Goal: Answer question/provide support: Share knowledge or assist other users

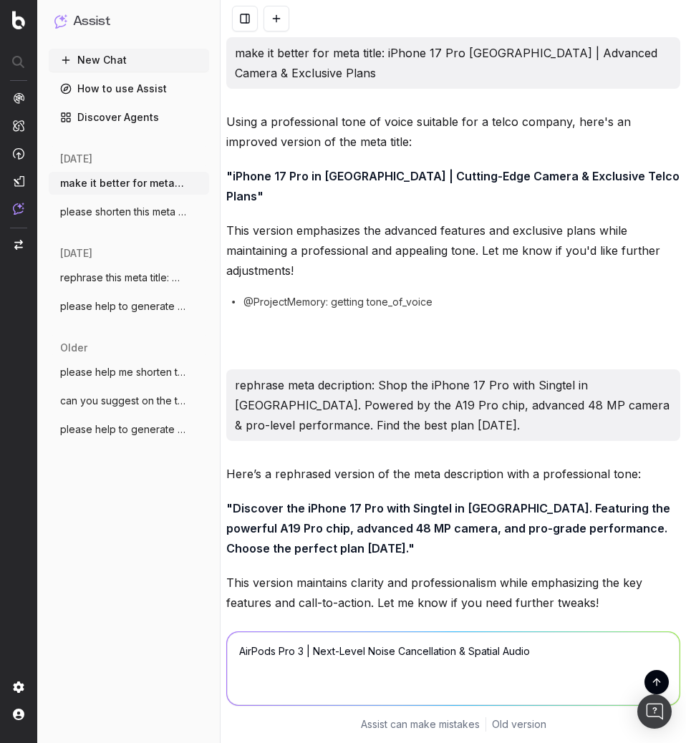
scroll to position [1545, 0]
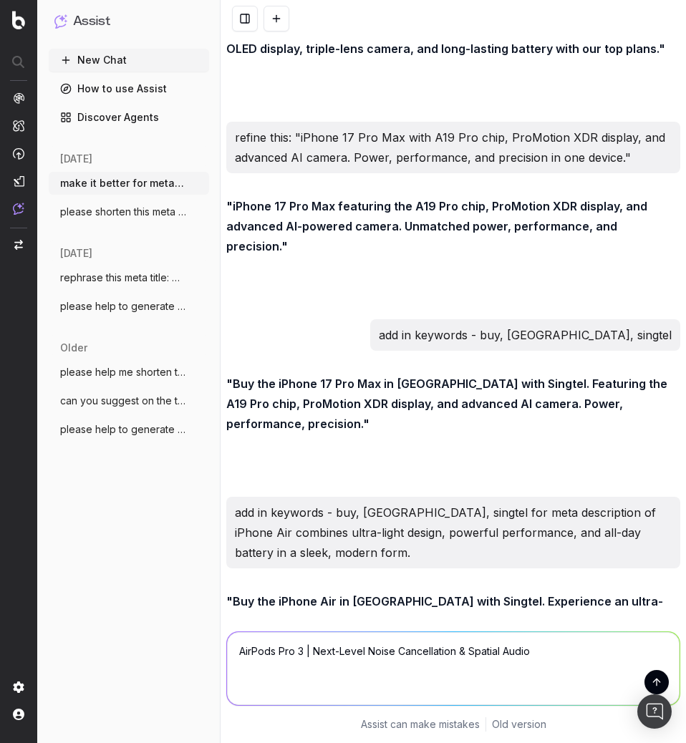
click at [233, 654] on textarea "AirPods Pro 3 | Next-Level Noise Cancellation & Spatial Audio" at bounding box center [453, 668] width 452 height 73
type textarea "add in keyword singapore for meta title: AirPods Pro 3 | Next-Level Noise Cance…"
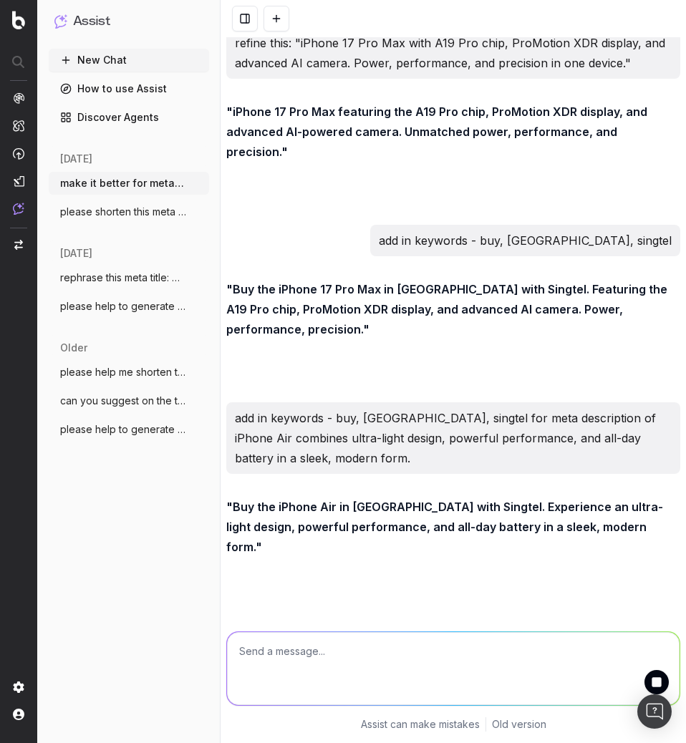
scroll to position [1702, 0]
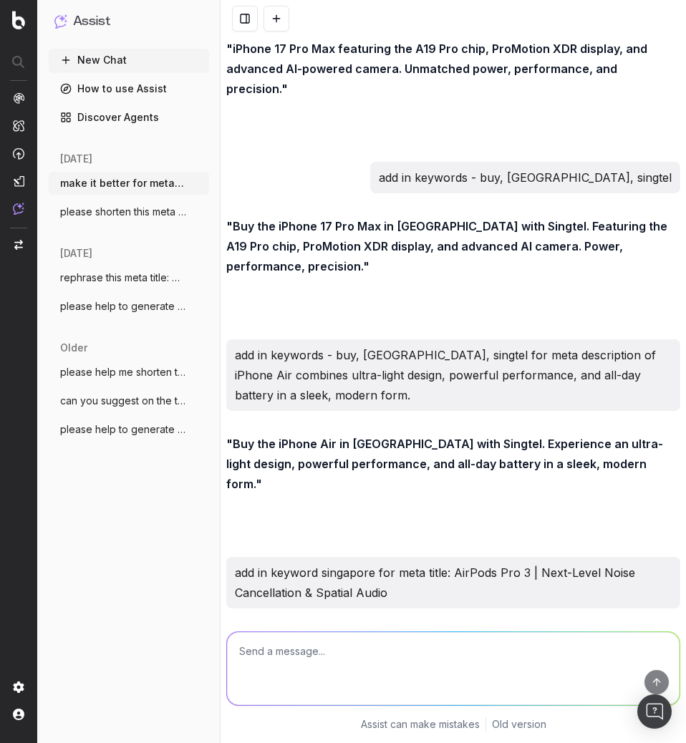
drag, startPoint x: 230, startPoint y: 542, endPoint x: 628, endPoint y: 539, distance: 398.0
click at [628, 634] on strong ""AirPods Pro 3 Singapore | Next-Level Noise Cancellation & Spatial Audio"" at bounding box center [435, 641] width 419 height 14
copy strong "AirPods Pro 3 [GEOGRAPHIC_DATA] | Next-Level Noise Cancellation & Spatial Audio"
click at [344, 649] on textarea at bounding box center [453, 668] width 452 height 73
paste textarea "Experience AirPods Pro 3 with next-gen noise cancellation, adaptive audio, long…"
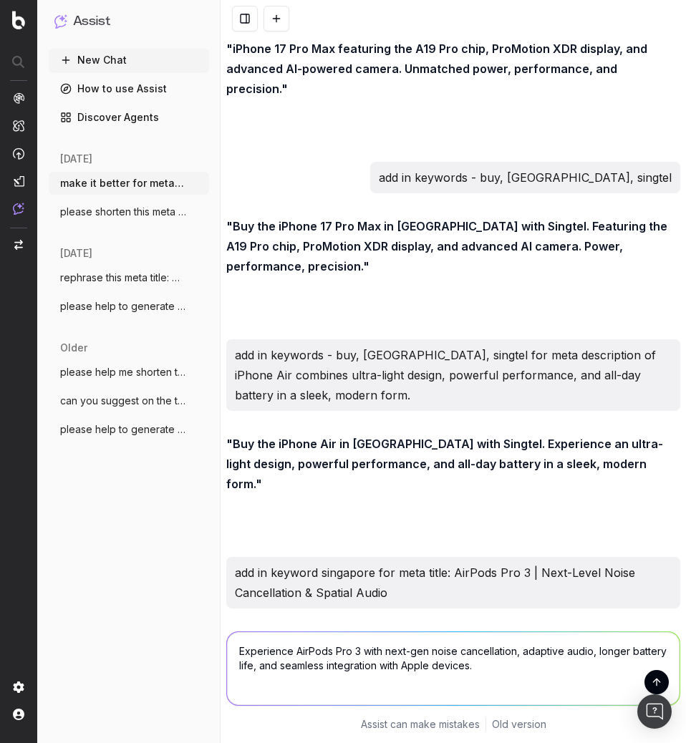
click at [238, 653] on textarea "Experience AirPods Pro 3 with next-gen noise cancellation, adaptive audio, long…" at bounding box center [453, 668] width 452 height 73
drag, startPoint x: 235, startPoint y: 471, endPoint x: 476, endPoint y: 470, distance: 241.2
click at [476, 563] on p "add in keyword singapore for meta title: AirPods Pro 3 | Next-Level Noise Cance…" at bounding box center [453, 583] width 437 height 40
click at [314, 434] on p ""Buy the iPhone Air in [GEOGRAPHIC_DATA] with Singtel. Experience an ultra-ligh…" at bounding box center [453, 464] width 454 height 60
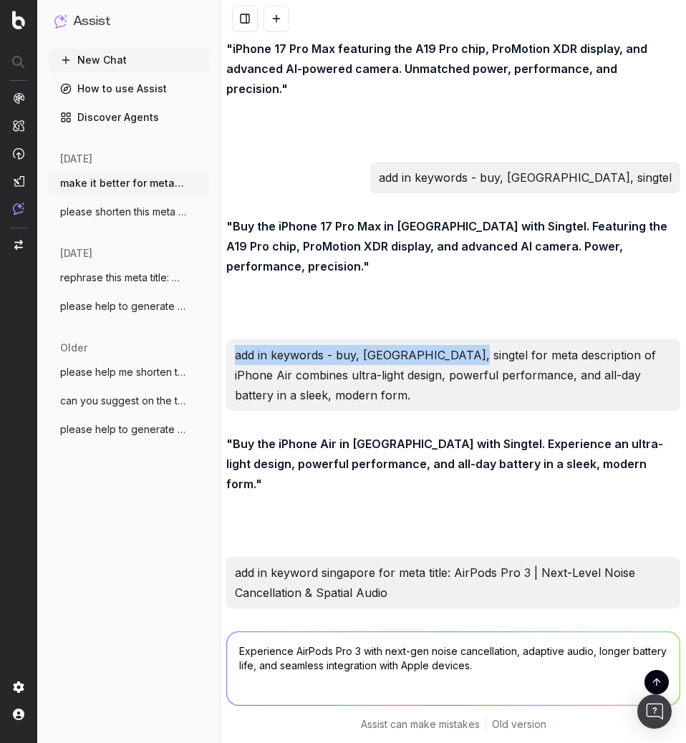
drag, startPoint x: 236, startPoint y: 274, endPoint x: 456, endPoint y: 283, distance: 219.9
click at [456, 345] on p "add in keywords - buy, [GEOGRAPHIC_DATA], singtel for meta description of iPhon…" at bounding box center [453, 375] width 437 height 60
copy p "add in keywords - buy, [GEOGRAPHIC_DATA], singtel"
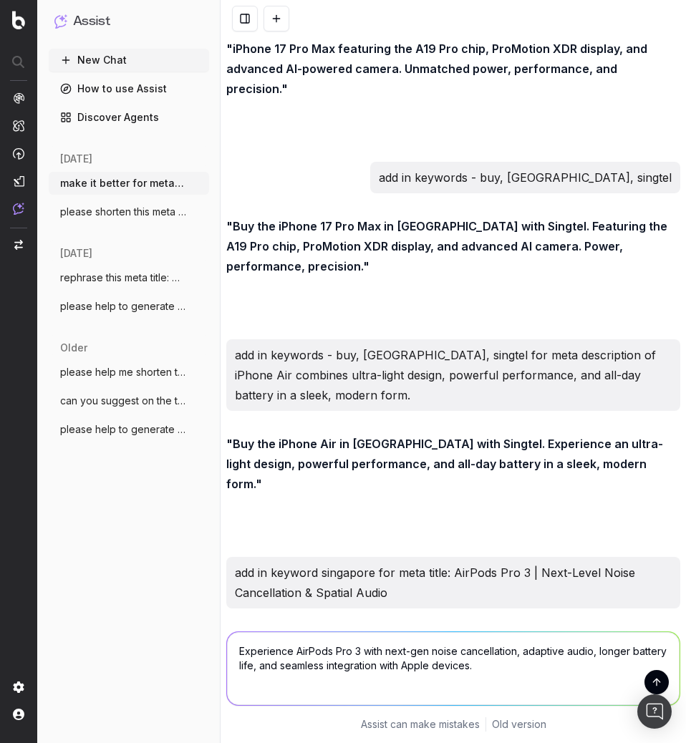
click at [237, 653] on textarea "Experience AirPods Pro 3 with next-gen noise cancellation, adaptive audio, long…" at bounding box center [453, 668] width 452 height 73
paste textarea "add in keywords - buy, [GEOGRAPHIC_DATA], singtel"
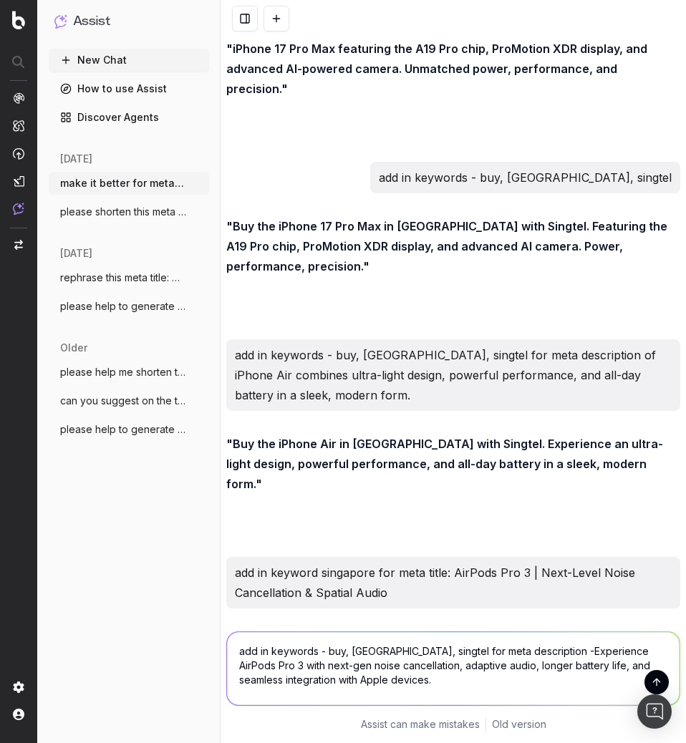
type textarea "add in keywords - buy, [GEOGRAPHIC_DATA], singtel for meta description - Experi…"
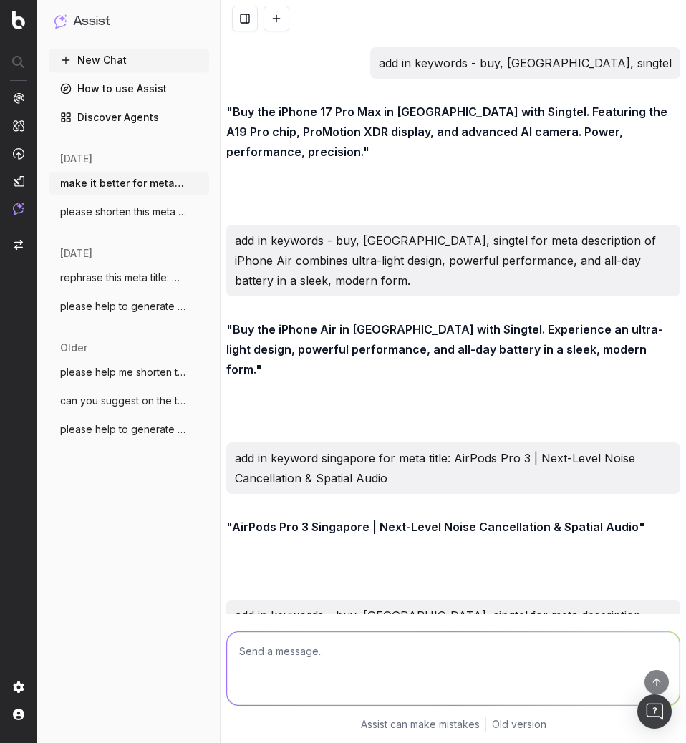
scroll to position [1920, 0]
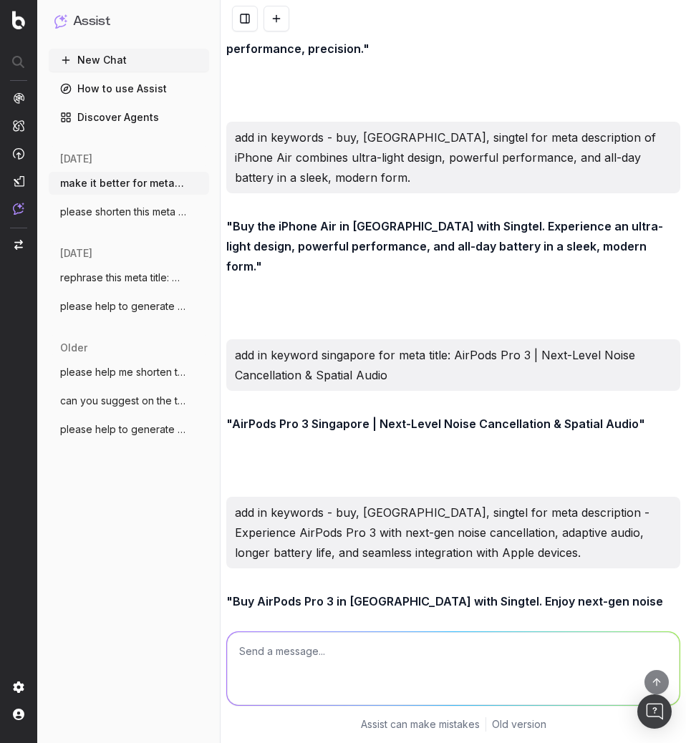
click at [359, 659] on textarea at bounding box center [453, 668] width 452 height 73
type textarea "can you mention about the translation feature"
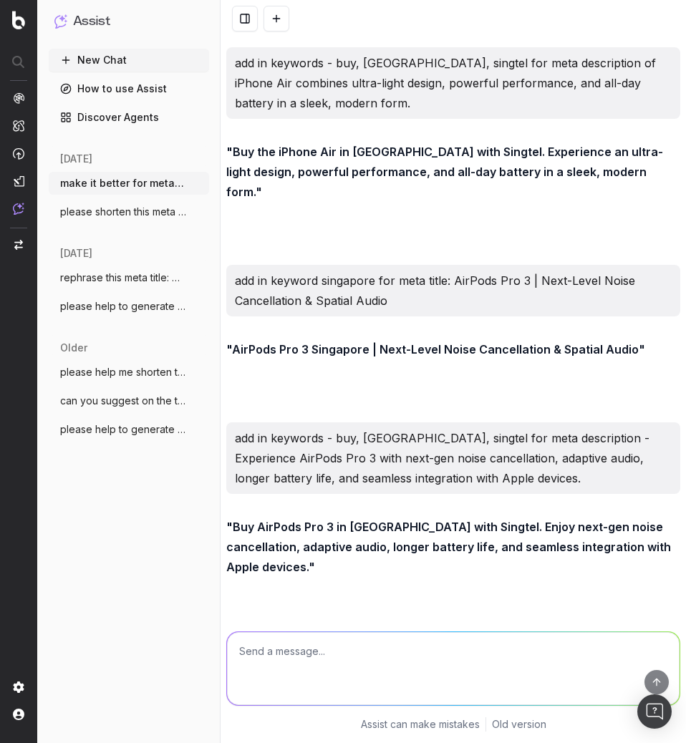
scroll to position [2097, 0]
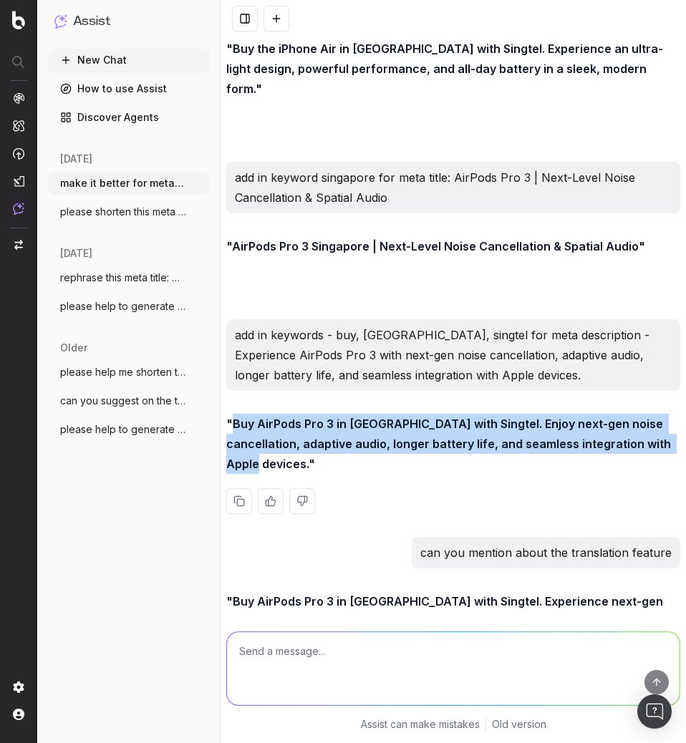
drag, startPoint x: 233, startPoint y: 321, endPoint x: 271, endPoint y: 365, distance: 57.8
click at [271, 417] on strong ""Buy AirPods Pro 3 in [GEOGRAPHIC_DATA] with Singtel. Enjoy next-gen noise canc…" at bounding box center [449, 444] width 447 height 54
copy strong "Buy AirPods Pro 3 in [GEOGRAPHIC_DATA] with Singtel. Enjoy next-gen noise cance…"
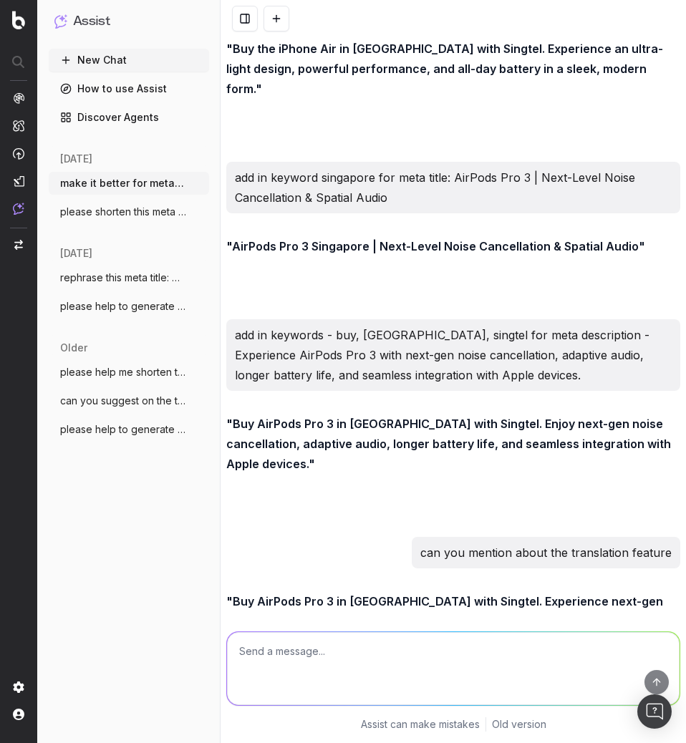
click at [286, 633] on textarea at bounding box center [453, 668] width 452 height 73
paste textarea "Apple Watch 11 offers advanced health tracking, improved speed, and seamless co…"
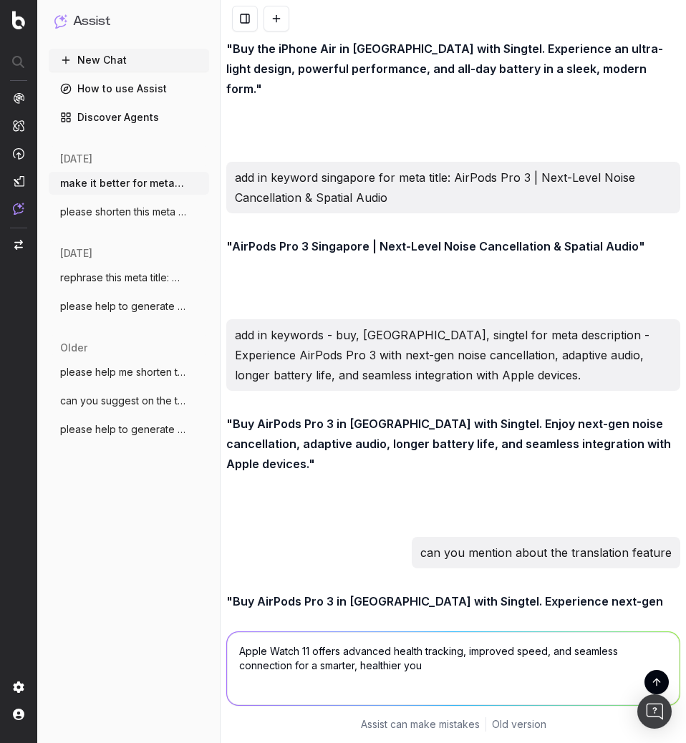
click at [235, 652] on textarea "Apple Watch 11 offers advanced health tracking, improved speed, and seamless co…" at bounding box center [453, 668] width 452 height 73
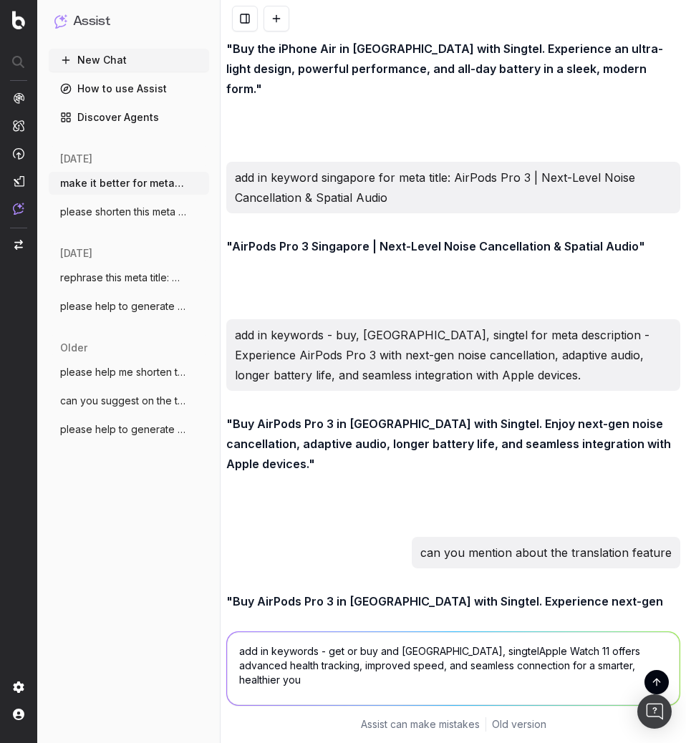
type textarea "add in keywords - get or buy and [GEOGRAPHIC_DATA], singtel Apple Watch 11 offe…"
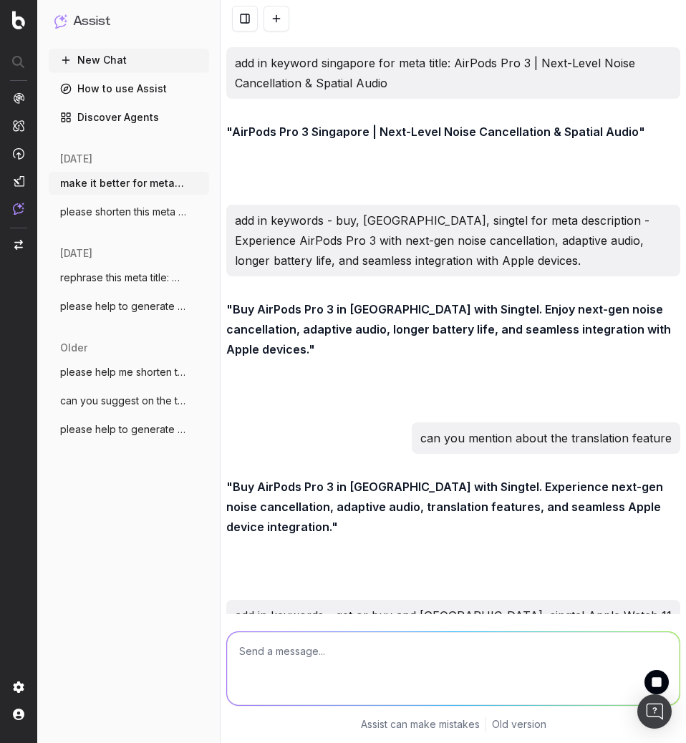
scroll to position [2315, 0]
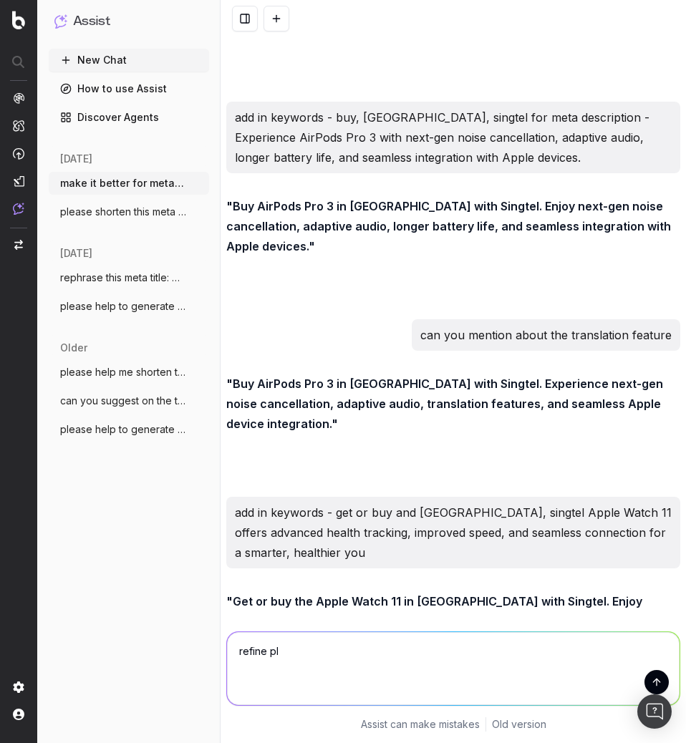
type textarea "refine pls"
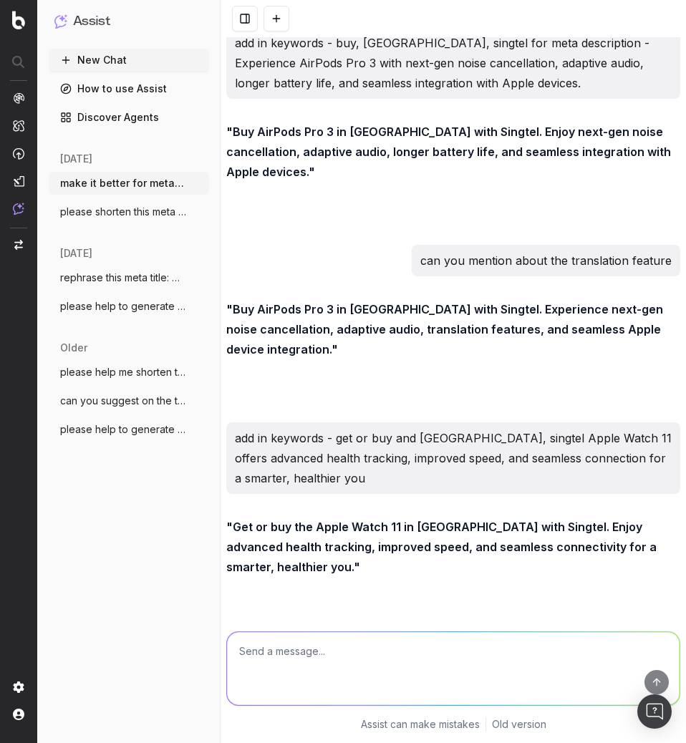
scroll to position [2472, 0]
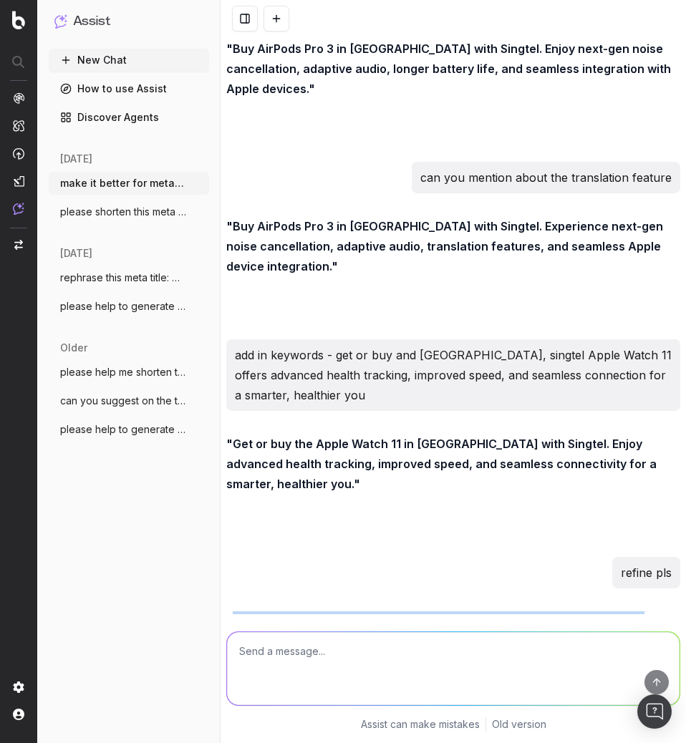
drag, startPoint x: 234, startPoint y: 519, endPoint x: 646, endPoint y: 533, distance: 412.5
click at [646, 611] on p ""Buy the Apple Watch 11 in [GEOGRAPHIC_DATA] with Singtel. Experience advanced …" at bounding box center [453, 641] width 454 height 60
copy strong "Buy the Apple Watch 11 in [GEOGRAPHIC_DATA] with Singtel. Experience advanced h…"
click at [403, 613] on div ""Buy the Apple Watch 11 in [GEOGRAPHIC_DATA] with Singtel. Experience advanced …" at bounding box center [453, 672] width 454 height 123
